Goal: Task Accomplishment & Management: Use online tool/utility

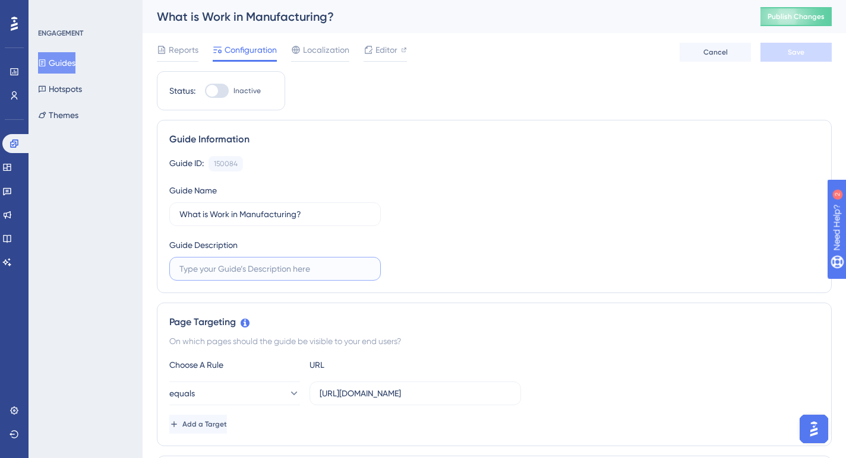
click at [244, 270] on input "text" at bounding box center [274, 268] width 191 height 13
click at [294, 270] on input "This tutorial will show you through the WOrk in Manufacturing" at bounding box center [274, 268] width 191 height 13
click at [365, 270] on input "This tutorial will show you through the Work in Manufacturing" at bounding box center [274, 268] width 191 height 13
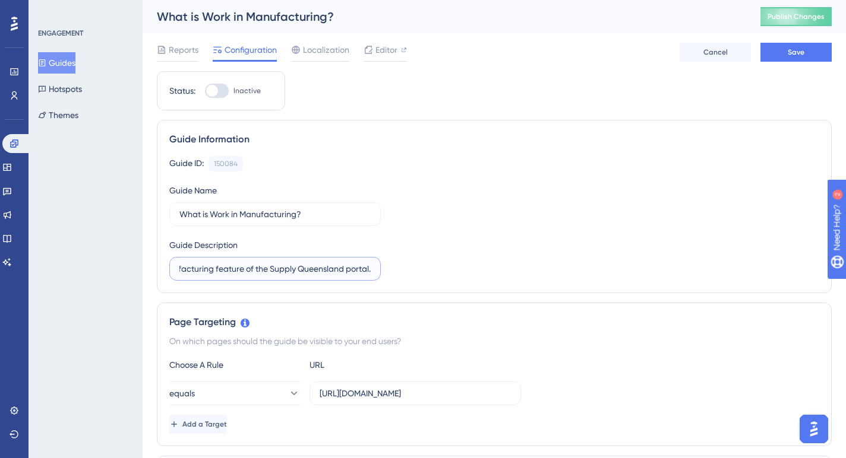
scroll to position [0, 198]
type input "This tutorial will show you through the Work in Manufacturing feature of the Su…"
click at [226, 88] on div at bounding box center [217, 91] width 24 height 14
click at [205, 91] on input "Inactive" at bounding box center [204, 91] width 1 height 1
checkbox input "true"
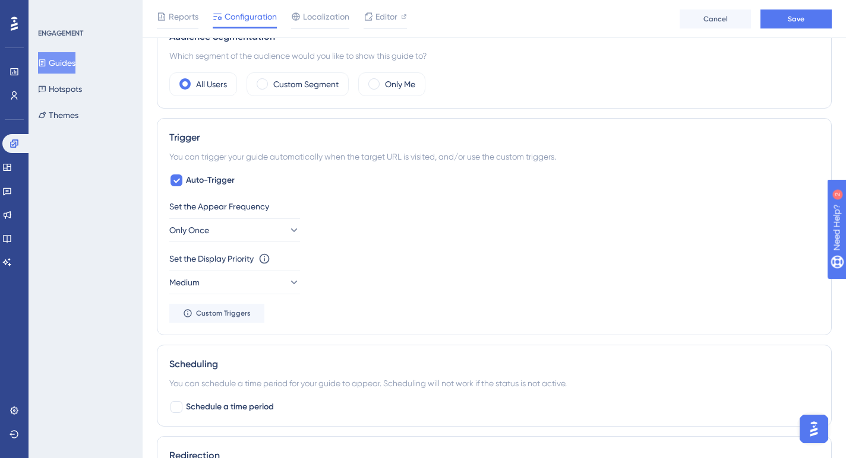
scroll to position [445, 0]
click at [176, 179] on icon at bounding box center [176, 180] width 7 height 10
checkbox input "false"
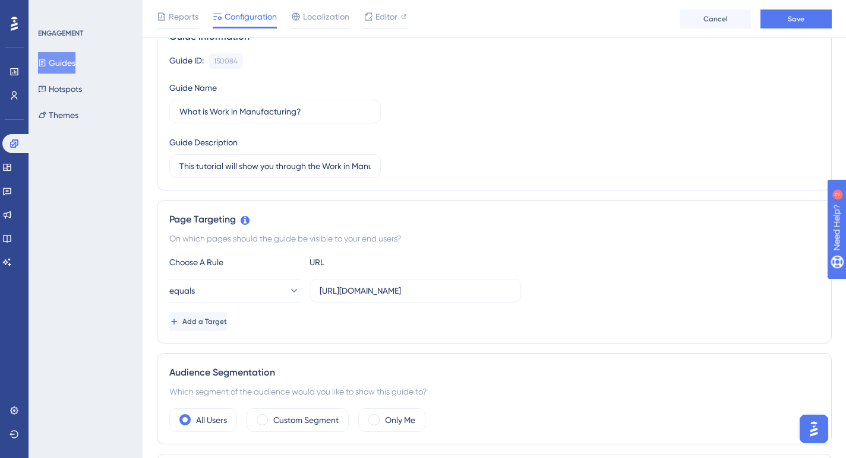
scroll to position [0, 0]
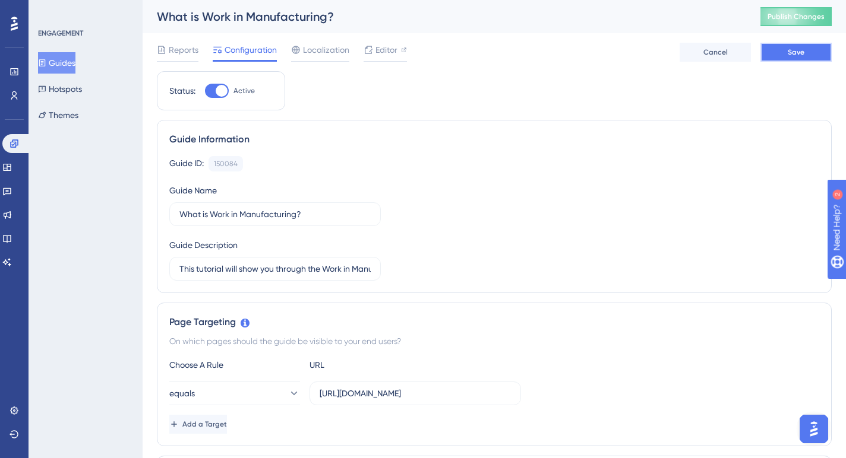
click at [793, 55] on span "Save" at bounding box center [795, 53] width 17 height 10
click at [788, 15] on button "Publish Changes" at bounding box center [795, 16] width 71 height 19
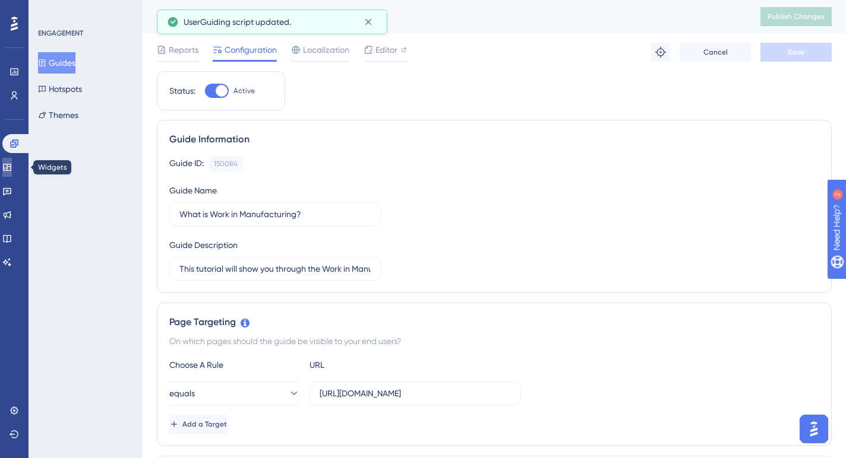
click at [11, 165] on icon at bounding box center [7, 168] width 10 height 10
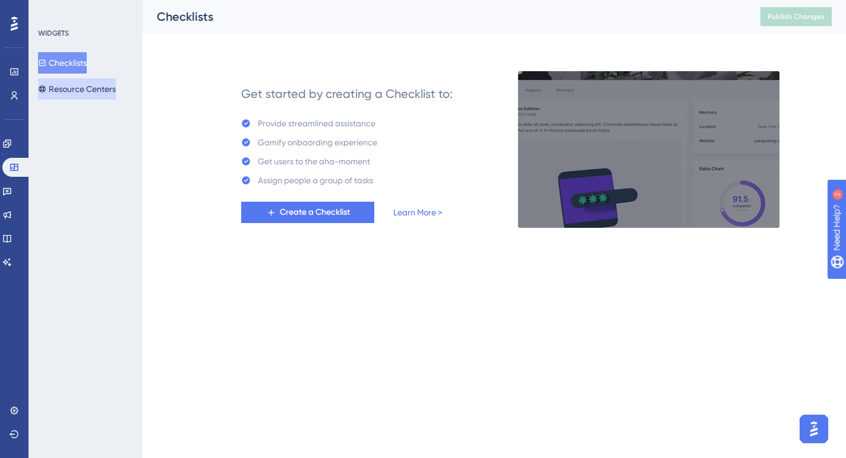
click at [75, 86] on button "Resource Centers" at bounding box center [77, 88] width 78 height 21
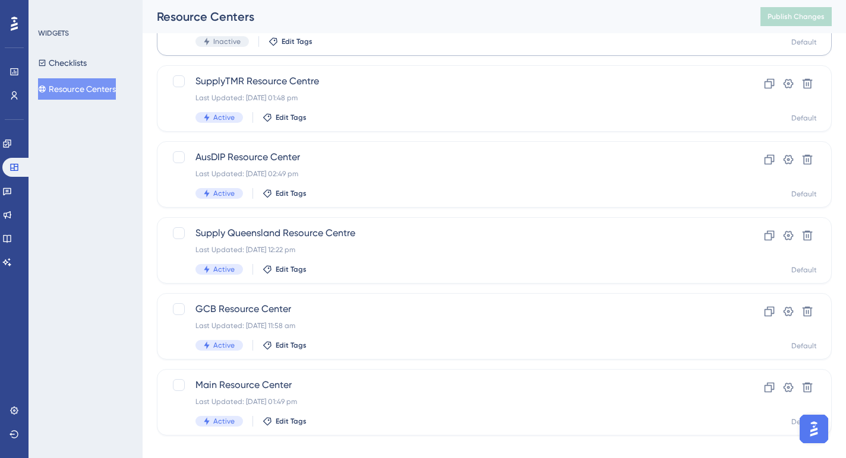
scroll to position [197, 0]
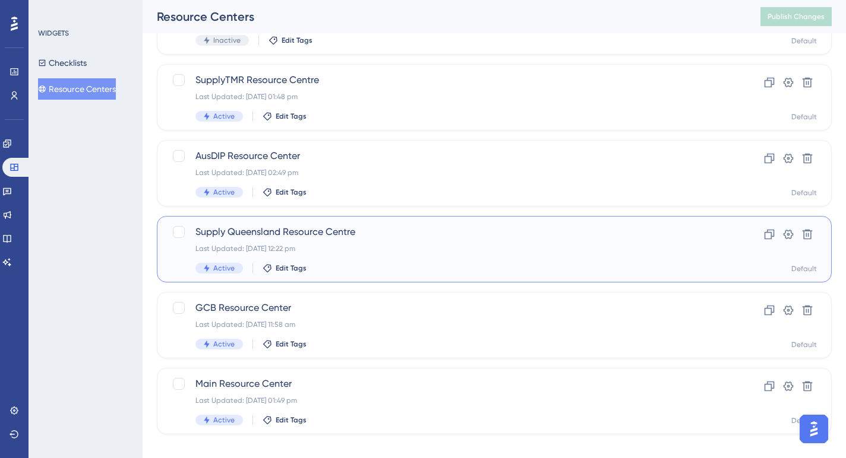
click at [357, 245] on div "Last Updated: [DATE] 12:22 pm" at bounding box center [446, 249] width 502 height 10
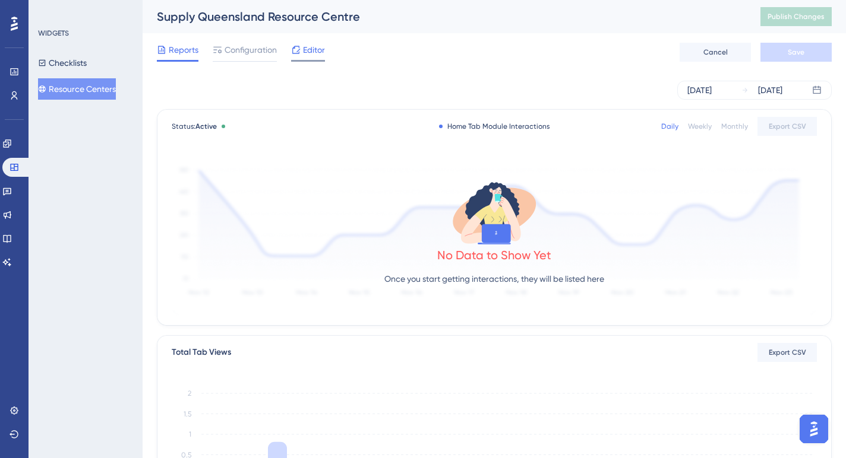
click at [308, 54] on span "Editor" at bounding box center [314, 50] width 22 height 14
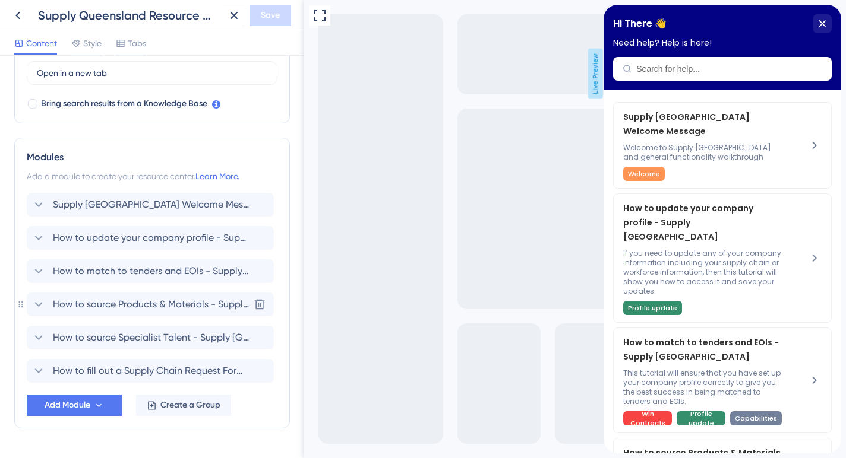
scroll to position [392, 0]
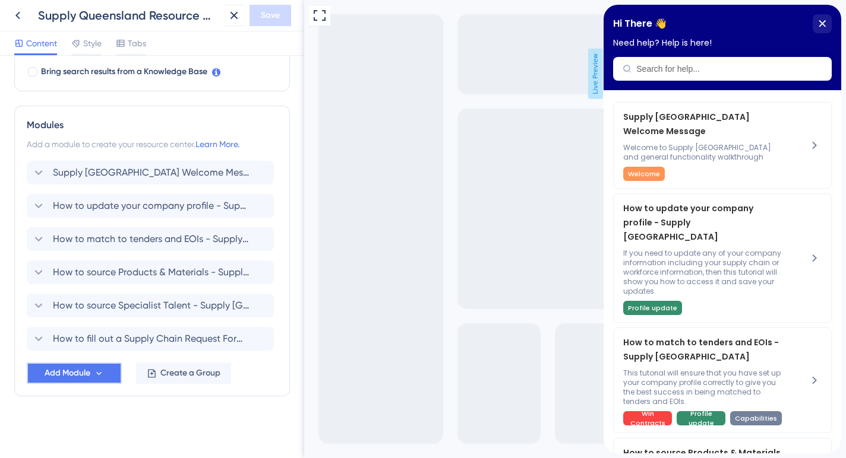
click at [85, 373] on span "Add Module" at bounding box center [68, 373] width 46 height 14
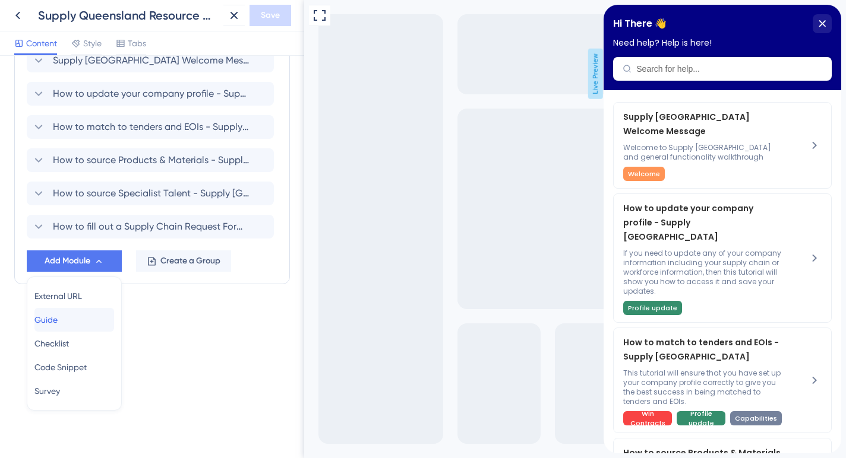
click at [70, 312] on div "Guide Guide" at bounding box center [74, 320] width 80 height 24
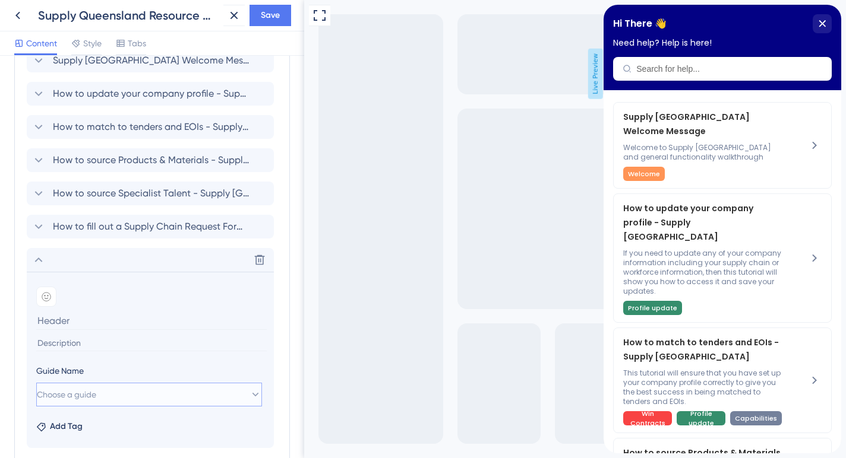
click at [159, 396] on button "Choose a guide" at bounding box center [149, 395] width 226 height 24
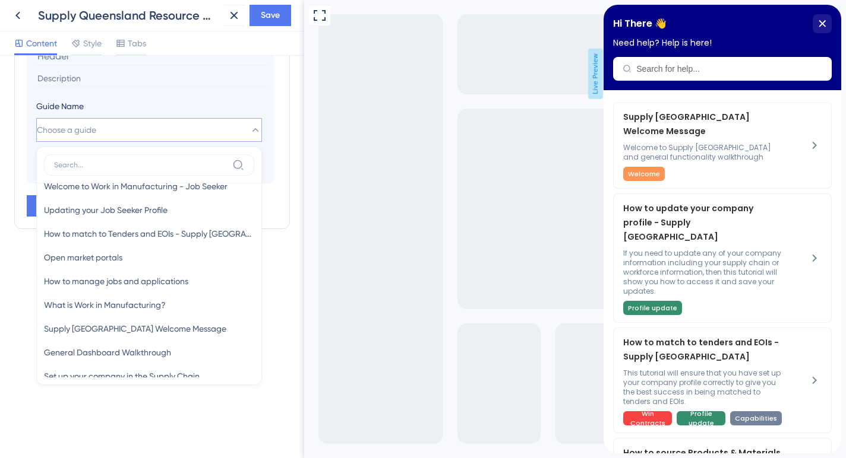
scroll to position [806, 0]
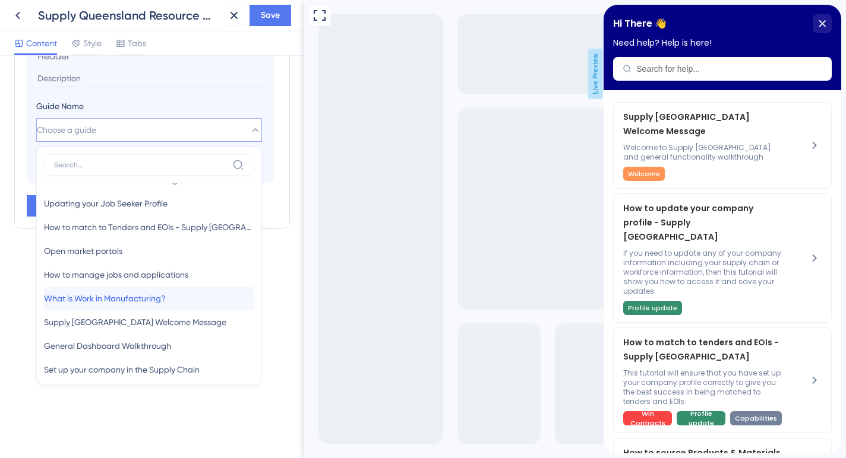
click at [138, 295] on span "What is Work in Manufacturing?" at bounding box center [105, 299] width 122 height 14
type input "What is Work in Manufacturing?"
type input "This tutorial will show you through the Work in Manufacturing feature of the Su…"
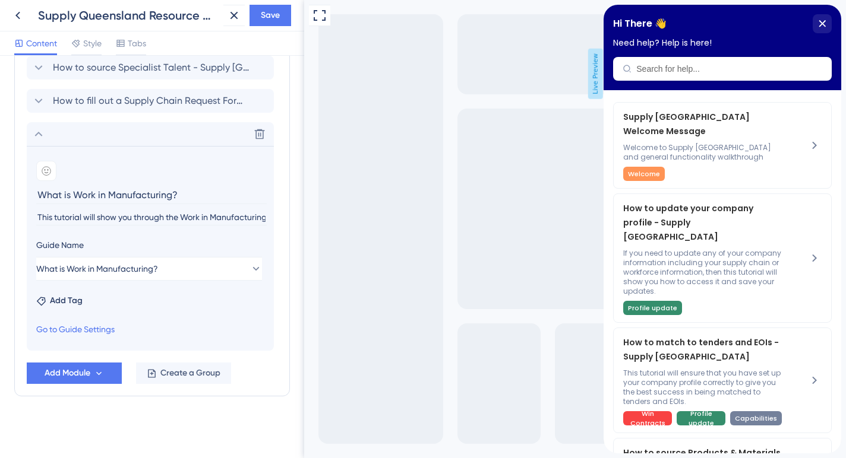
scroll to position [630, 0]
click at [67, 301] on span "Add Tag" at bounding box center [66, 301] width 33 height 14
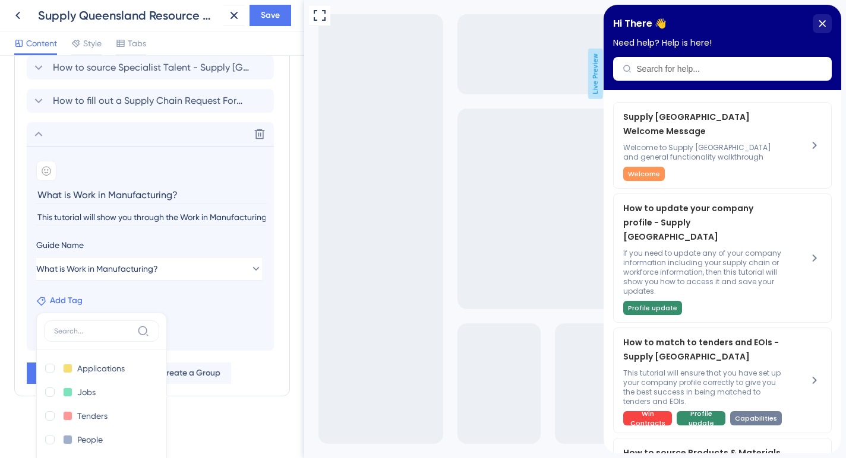
scroll to position [761, 0]
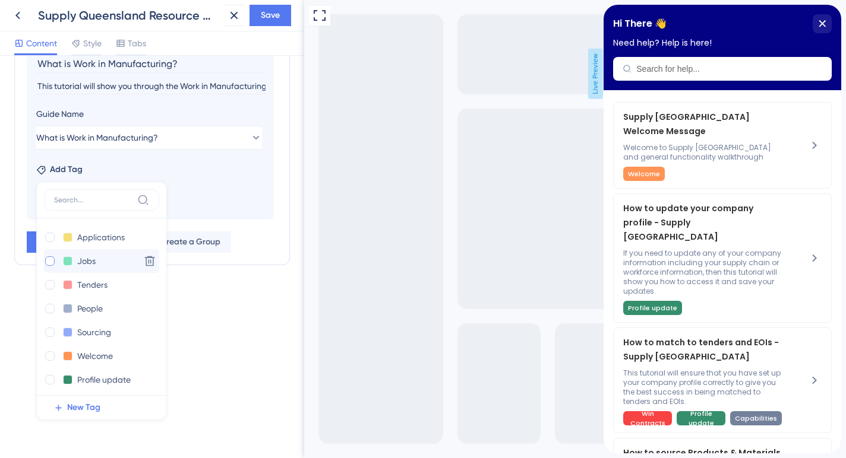
click at [48, 259] on div at bounding box center [50, 262] width 10 height 10
checkbox input "true"
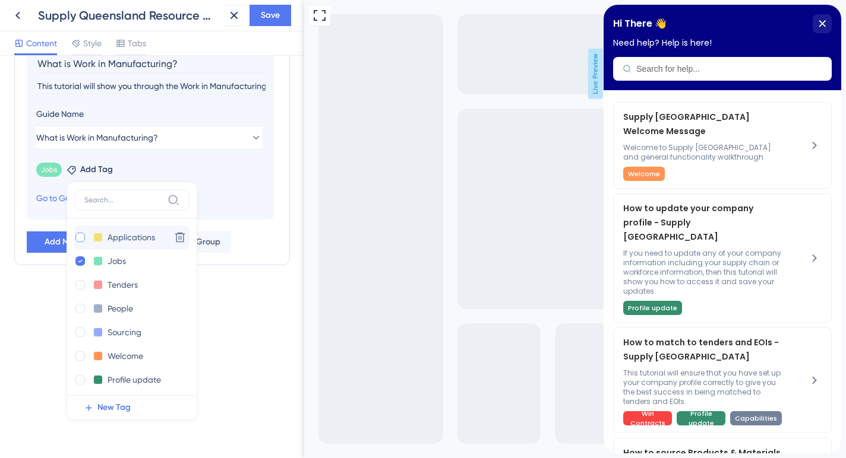
click at [77, 239] on div at bounding box center [80, 238] width 10 height 10
checkbox input "true"
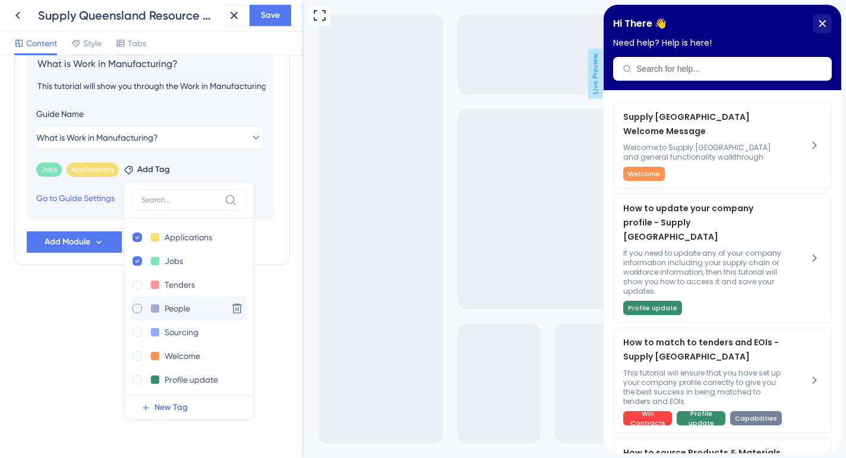
click at [134, 306] on div at bounding box center [137, 309] width 10 height 10
checkbox input "true"
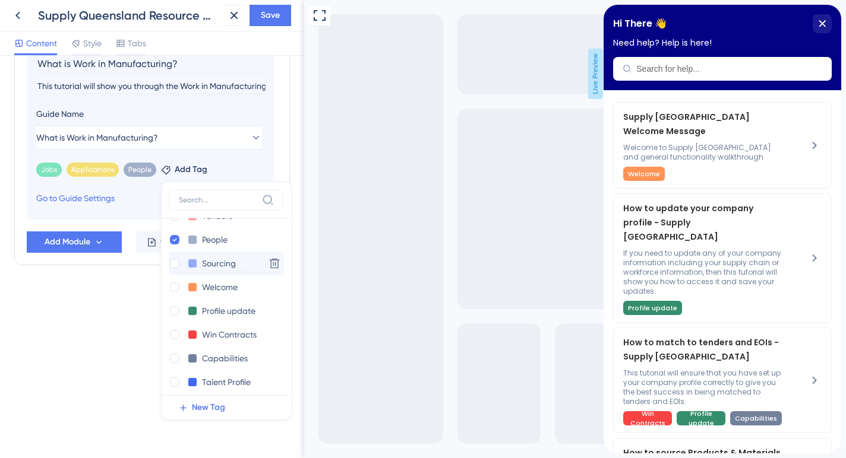
scroll to position [75, 0]
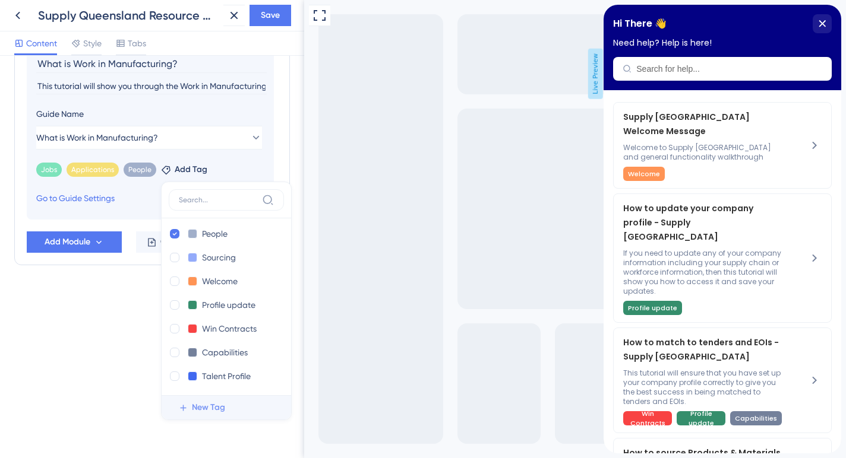
click at [206, 407] on span "New Tag" at bounding box center [208, 408] width 33 height 14
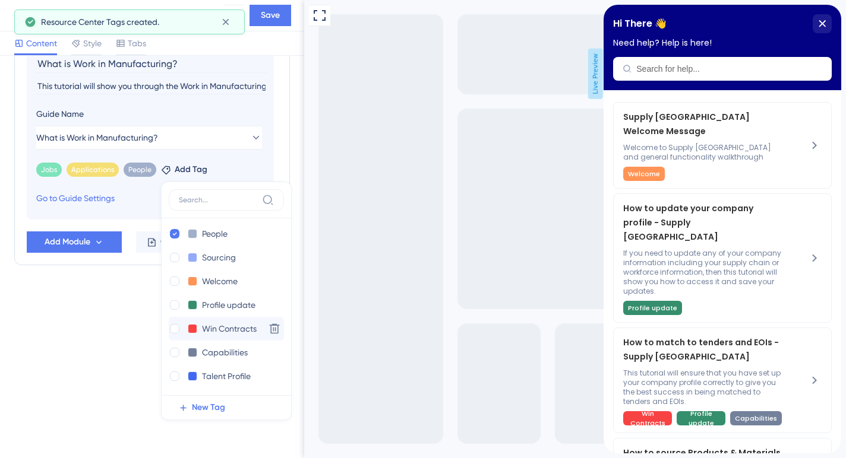
scroll to position [0, 0]
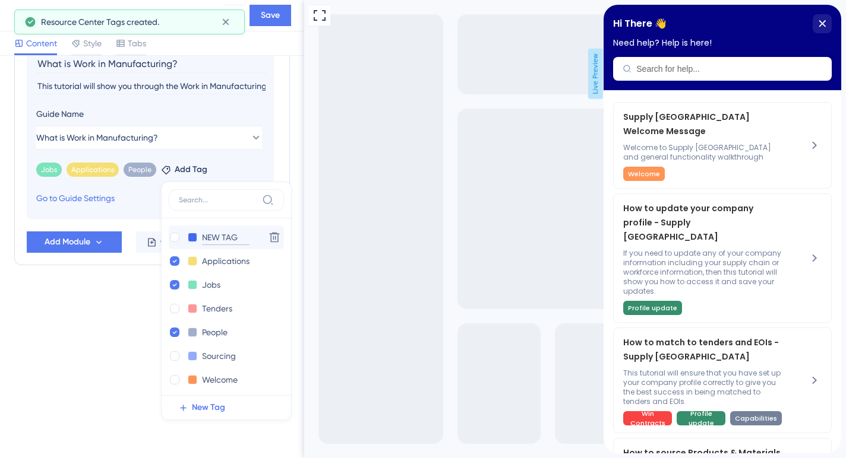
click at [238, 236] on input "NEW TAG" at bounding box center [226, 237] width 48 height 15
type input "N"
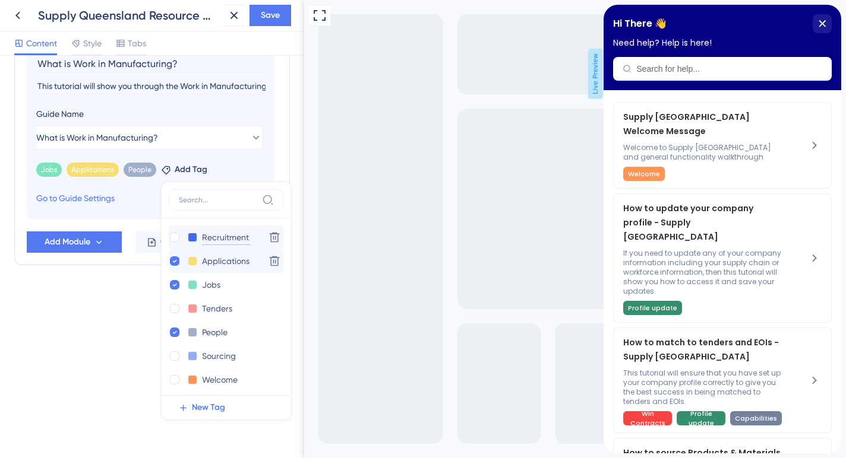
type input "Recruitment"
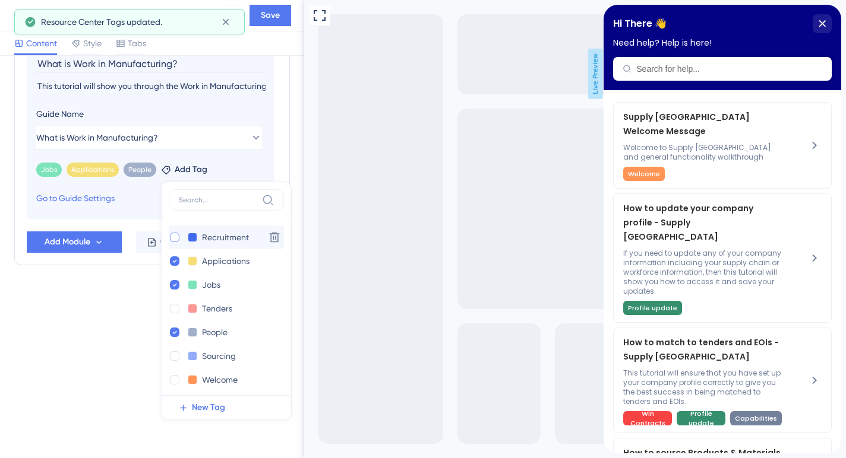
click at [171, 238] on div at bounding box center [175, 238] width 10 height 10
checkbox input "true"
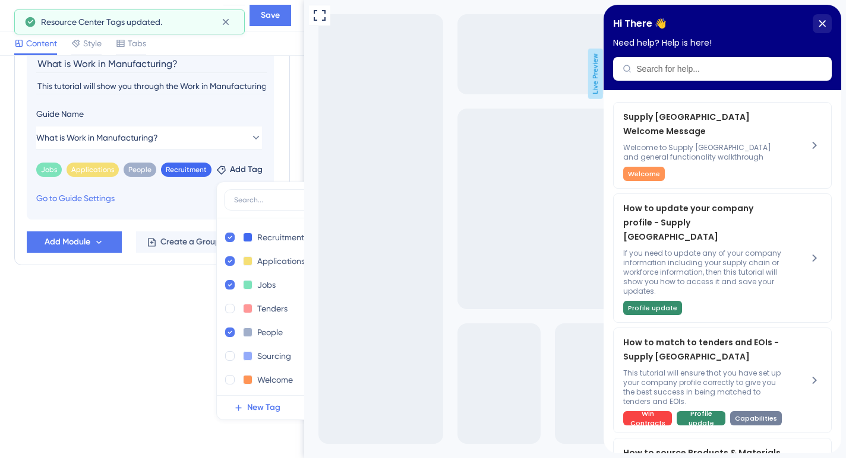
click at [167, 319] on div "Resource Center Header Title Hi There 👋 17 Hi There 👋 Subtitle Need help? Help …" at bounding box center [152, 257] width 304 height 403
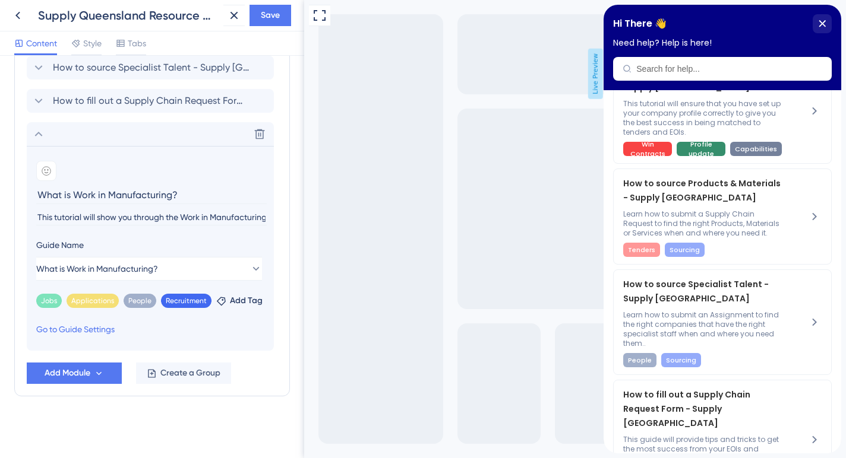
scroll to position [393, 0]
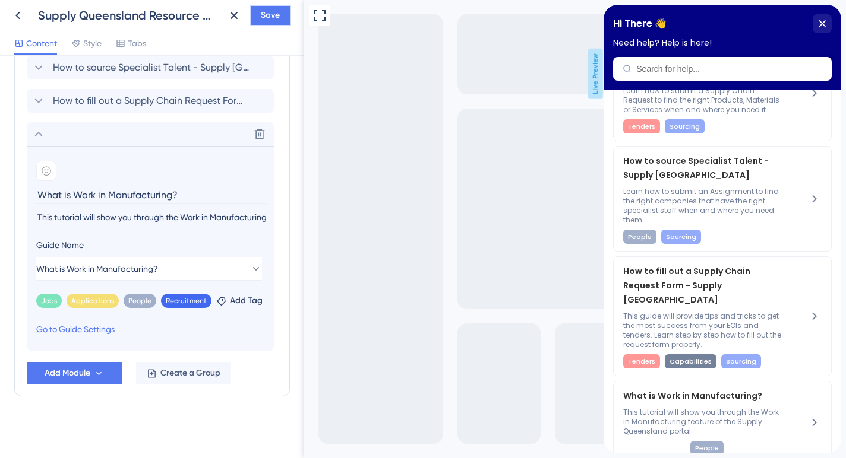
click at [265, 14] on span "Save" at bounding box center [270, 15] width 19 height 14
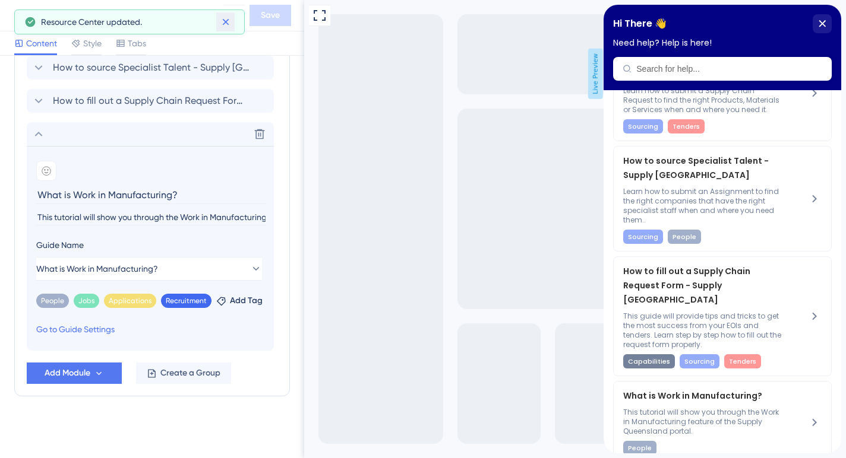
click at [225, 18] on icon at bounding box center [226, 22] width 12 height 12
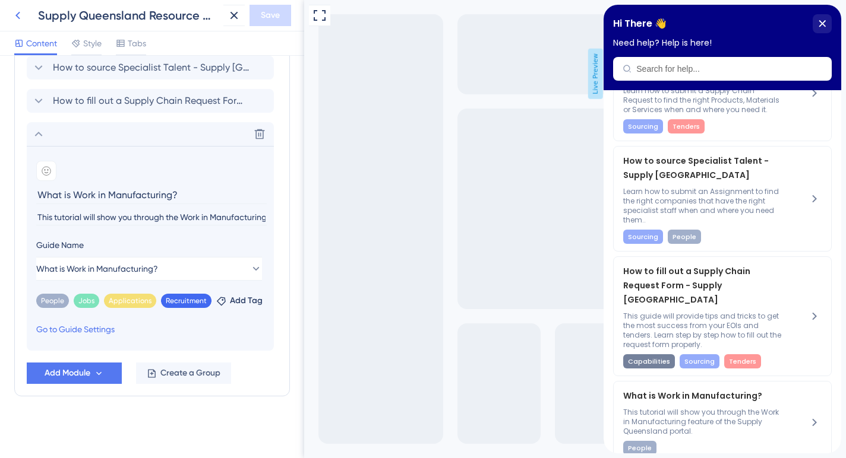
click at [18, 14] on icon at bounding box center [18, 15] width 14 height 14
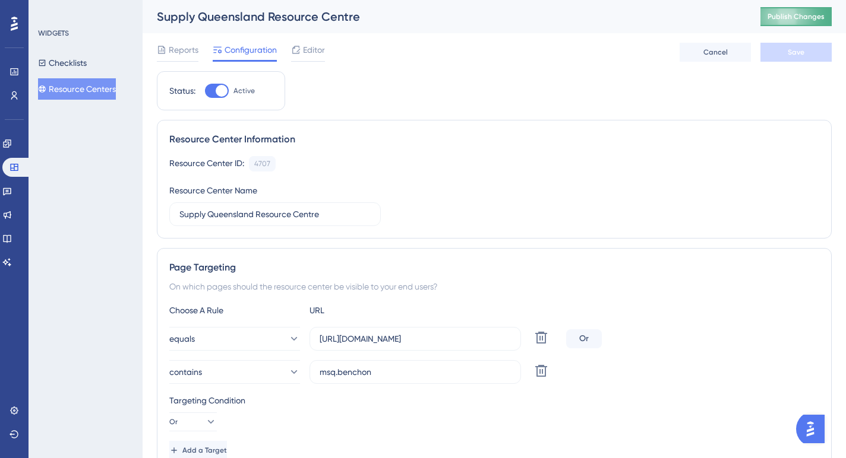
click at [799, 15] on span "Publish Changes" at bounding box center [795, 17] width 57 height 10
click at [11, 142] on icon at bounding box center [7, 144] width 8 height 8
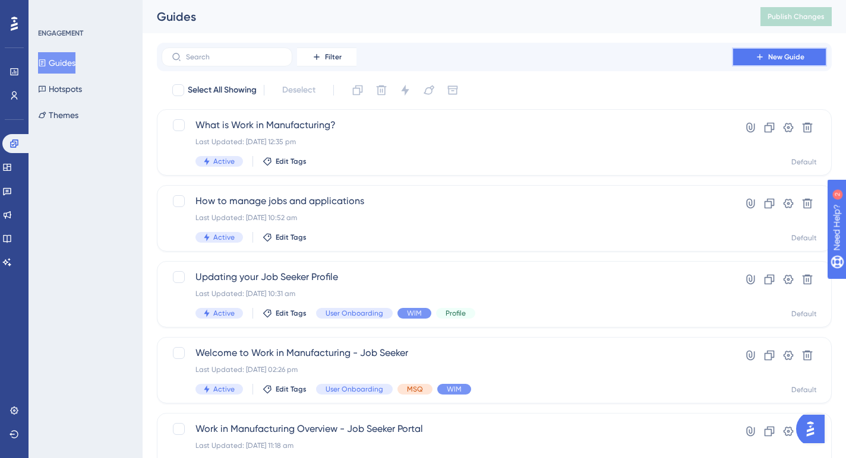
click at [772, 56] on span "New Guide" at bounding box center [786, 57] width 36 height 10
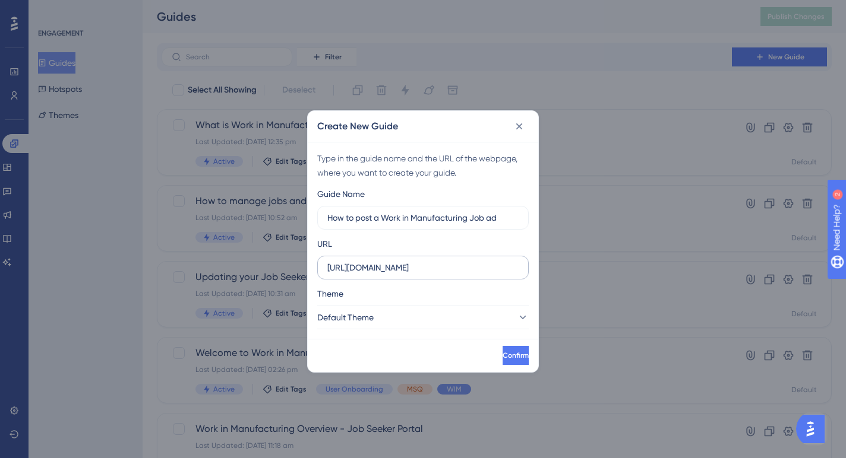
type input "How to post a Work in Manufacturing Job ad"
click at [372, 268] on input "[URL][DOMAIN_NAME]" at bounding box center [422, 267] width 191 height 13
type input "[URL][DOMAIN_NAME]"
click at [430, 318] on button "Default Theme" at bounding box center [422, 318] width 211 height 24
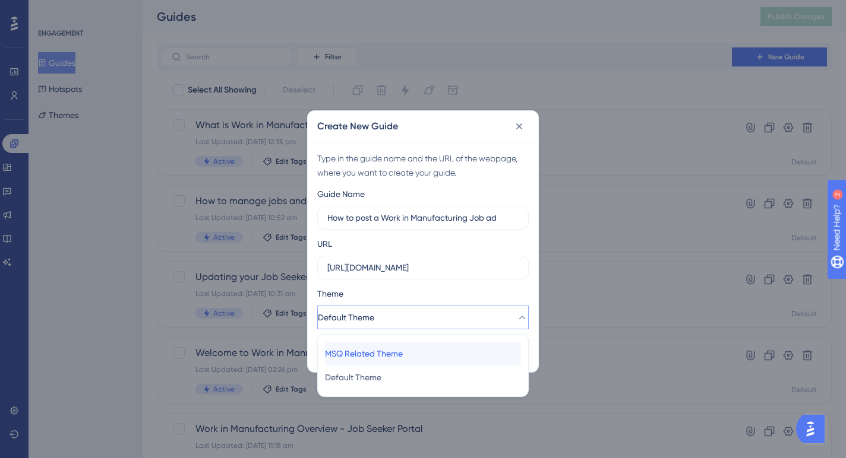
click at [394, 357] on span "MSQ Related Theme" at bounding box center [364, 354] width 78 height 14
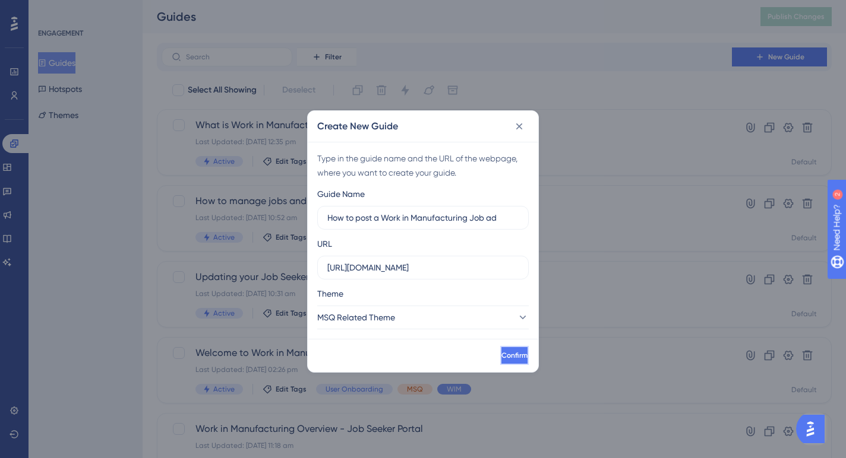
click at [501, 355] on span "Confirm" at bounding box center [514, 356] width 26 height 10
